Goal: Unclear

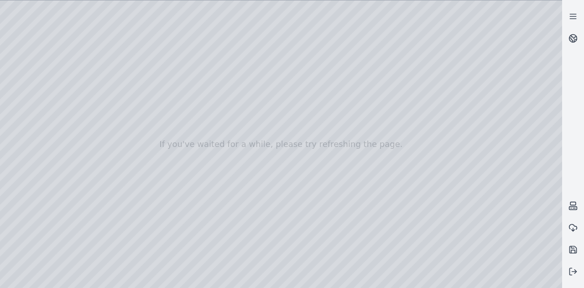
click at [31, 85] on div at bounding box center [281, 144] width 563 height 288
click at [66, 139] on div at bounding box center [281, 144] width 563 height 288
click at [71, 41] on div at bounding box center [281, 144] width 563 height 288
click at [53, 17] on div at bounding box center [281, 144] width 563 height 288
click at [91, 41] on div at bounding box center [281, 144] width 563 height 288
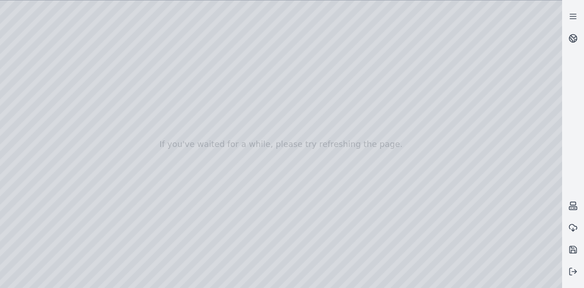
click at [58, 23] on div at bounding box center [281, 144] width 563 height 288
click at [54, 20] on div at bounding box center [281, 144] width 563 height 288
click at [120, 44] on div at bounding box center [281, 144] width 563 height 288
drag, startPoint x: 94, startPoint y: 37, endPoint x: 407, endPoint y: 217, distance: 361.4
click at [407, 217] on div at bounding box center [281, 144] width 563 height 288
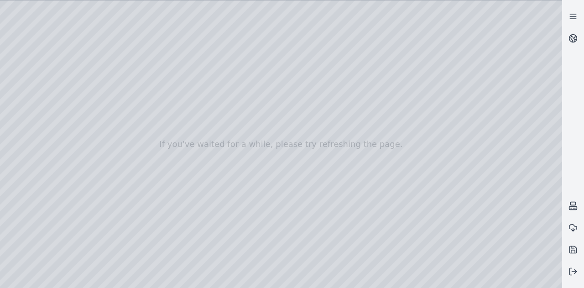
click at [280, 264] on div at bounding box center [281, 144] width 563 height 288
click at [285, 281] on div at bounding box center [281, 144] width 563 height 288
click at [288, 283] on div at bounding box center [281, 144] width 563 height 288
drag, startPoint x: 305, startPoint y: 226, endPoint x: 424, endPoint y: 232, distance: 118.9
click at [424, 232] on div at bounding box center [281, 144] width 563 height 288
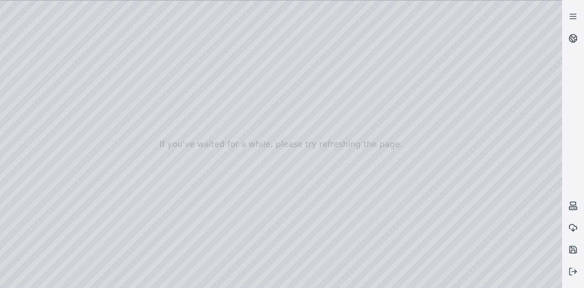
drag, startPoint x: 284, startPoint y: 193, endPoint x: 363, endPoint y: 209, distance: 79.7
drag, startPoint x: 316, startPoint y: 177, endPoint x: 301, endPoint y: 154, distance: 27.4
drag, startPoint x: 315, startPoint y: 154, endPoint x: 437, endPoint y: 69, distance: 149.0
drag, startPoint x: 326, startPoint y: 106, endPoint x: 477, endPoint y: 171, distance: 164.5
drag, startPoint x: 363, startPoint y: 129, endPoint x: 437, endPoint y: 158, distance: 78.5
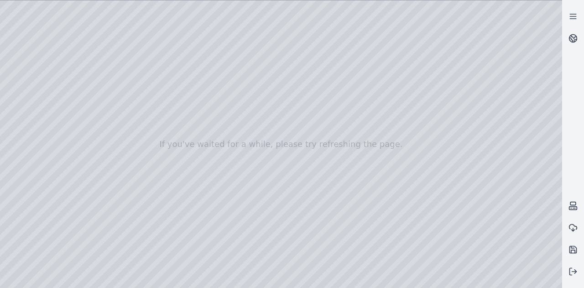
click at [304, 113] on div at bounding box center [281, 144] width 563 height 288
click at [318, 141] on div at bounding box center [281, 144] width 563 height 288
drag, startPoint x: 266, startPoint y: 165, endPoint x: 303, endPoint y: 155, distance: 38.3
click at [54, 146] on div at bounding box center [281, 144] width 563 height 288
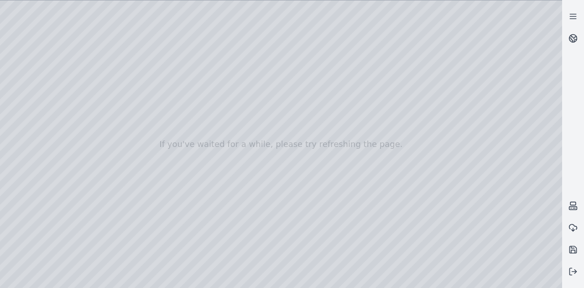
drag, startPoint x: 402, startPoint y: 174, endPoint x: 381, endPoint y: 178, distance: 21.4
click at [381, 178] on div at bounding box center [281, 144] width 563 height 288
drag, startPoint x: 416, startPoint y: 182, endPoint x: 442, endPoint y: 180, distance: 27.0
drag, startPoint x: 379, startPoint y: 188, endPoint x: 401, endPoint y: 186, distance: 22.4
drag, startPoint x: 391, startPoint y: 190, endPoint x: 349, endPoint y: 193, distance: 42.6
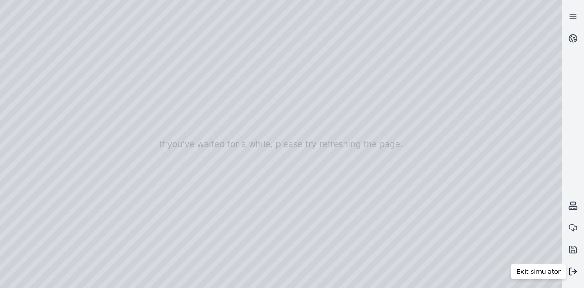
click at [575, 272] on icon at bounding box center [573, 271] width 9 height 9
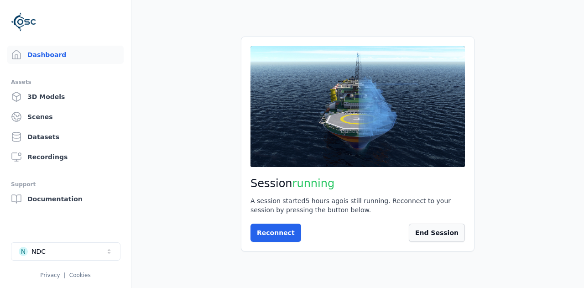
click at [433, 231] on button "End Session" at bounding box center [437, 233] width 56 height 18
